Goal: Check status: Check status

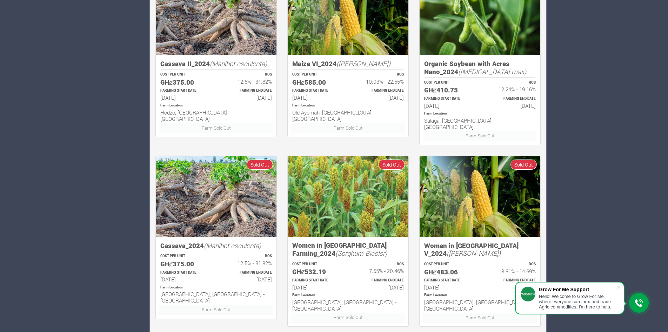
scroll to position [361, 0]
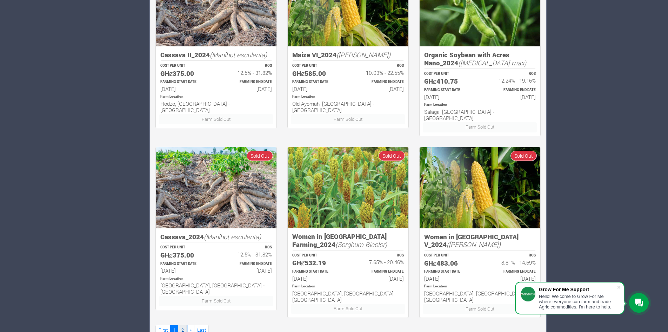
click at [182, 325] on link "2" at bounding box center [182, 330] width 8 height 10
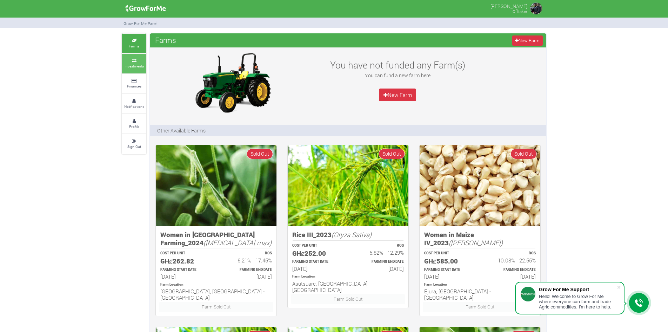
click at [134, 58] on link "Investments" at bounding box center [134, 63] width 25 height 19
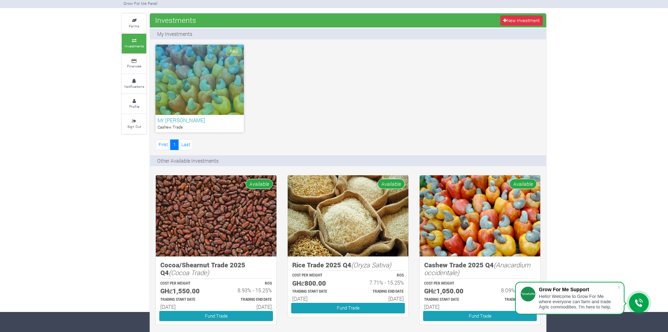
scroll to position [16, 0]
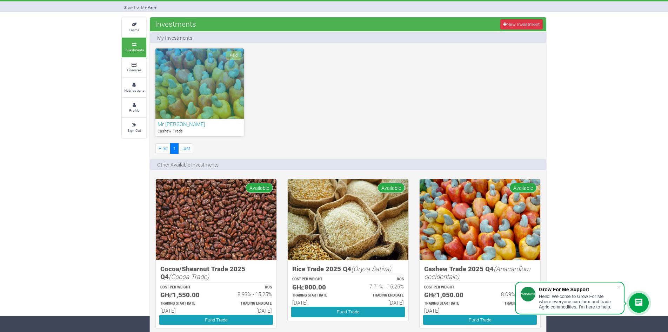
click at [213, 65] on div "Paid" at bounding box center [199, 83] width 88 height 70
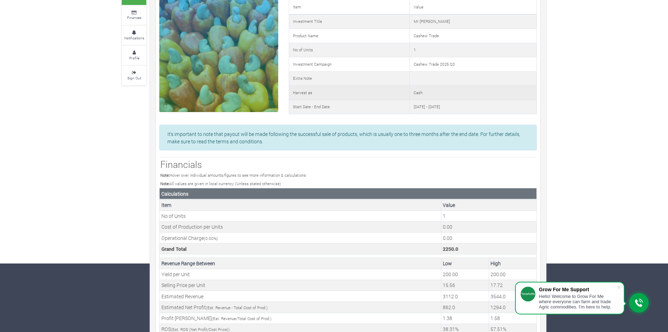
scroll to position [70, 0]
